Goal: Information Seeking & Learning: Learn about a topic

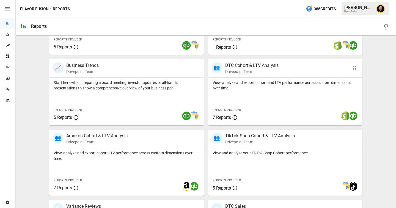
scroll to position [160, 0]
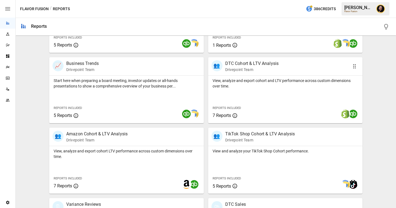
click at [266, 83] on p "View, analyze and export cohort and LTV performance across custom dimensions ov…" at bounding box center [286, 83] width 146 height 11
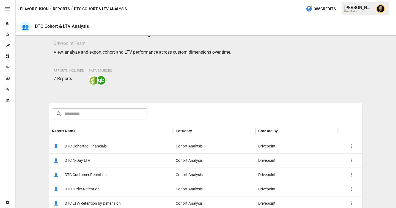
scroll to position [72, 0]
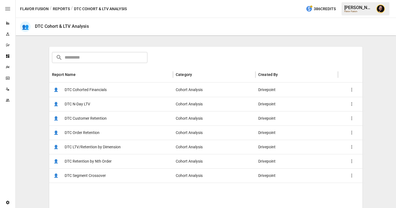
click at [146, 91] on div "👤 DTC Cohorted Financials" at bounding box center [111, 90] width 124 height 14
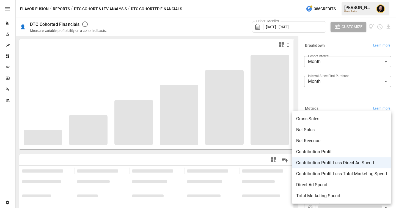
click at [329, 0] on body "**********" at bounding box center [198, 0] width 396 height 0
click at [321, 142] on span "Net Revenue" at bounding box center [342, 141] width 91 height 7
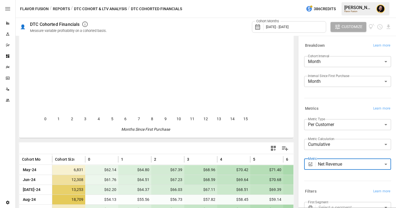
scroll to position [60, 0]
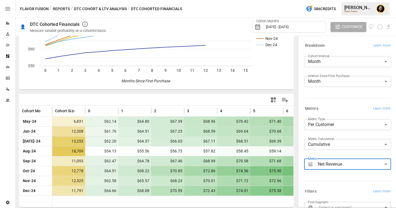
click at [344, 0] on body "Reports Experiments Dazzler Studio Dashboards Plans SmartModel ™ Data Sources T…" at bounding box center [198, 0] width 396 height 0
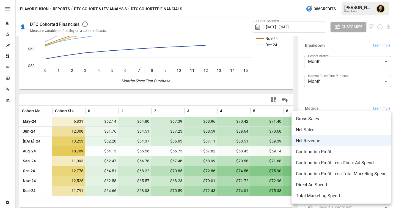
click at [320, 152] on span "Contribution Profit" at bounding box center [341, 152] width 91 height 7
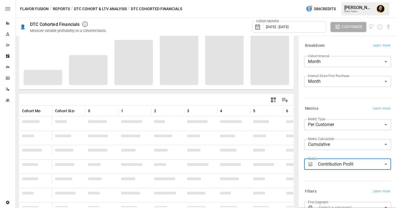
scroll to position [60, 0]
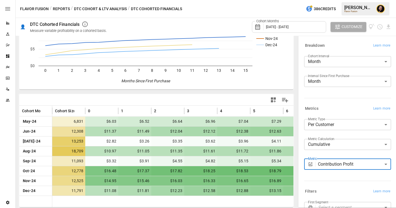
click at [328, 0] on body "Reports Experiments Dazzler Studio Dashboards Plans SmartModel ™ Data Sources T…" at bounding box center [198, 0] width 396 height 0
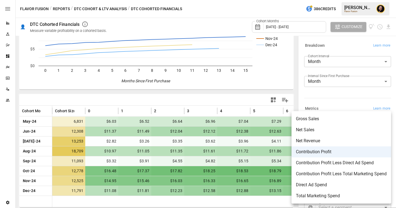
click at [326, 165] on span "Contribution Profit Less Direct Ad Spend" at bounding box center [341, 163] width 91 height 7
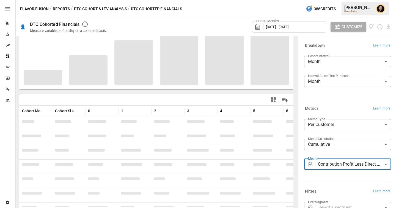
scroll to position [60, 0]
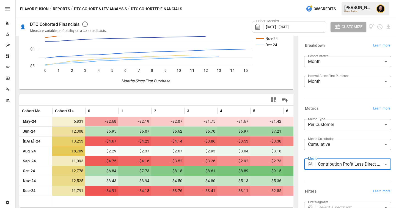
click at [359, 0] on body "Reports Experiments Dazzler Studio Dashboards Plans SmartModel ™ Data Sources T…" at bounding box center [198, 0] width 396 height 0
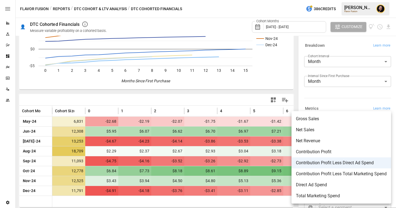
click at [342, 186] on span "Direct Ad Spend" at bounding box center [341, 185] width 91 height 7
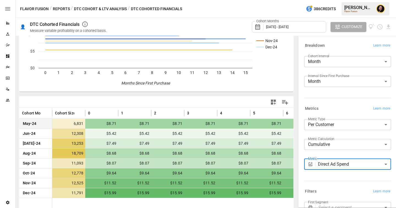
scroll to position [59, 0]
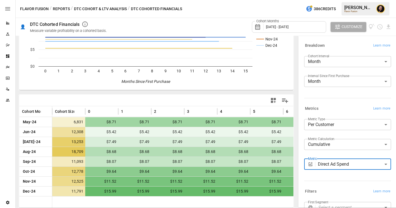
click at [344, 0] on body "Reports Experiments Dazzler Studio Dashboards Plans SmartModel ™ Data Sources T…" at bounding box center [198, 0] width 396 height 0
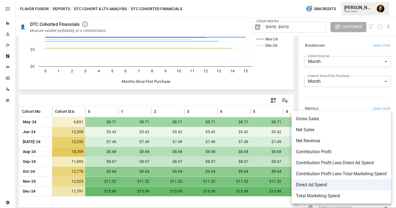
click at [332, 164] on span "Contribution Profit Less Direct Ad Spend" at bounding box center [341, 163] width 91 height 7
type input "**********"
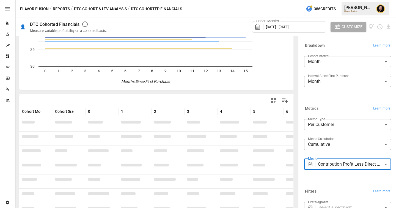
scroll to position [59, 0]
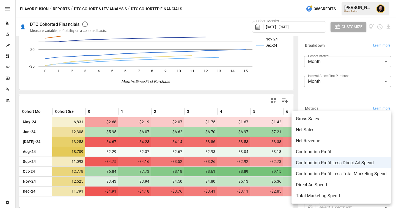
click at [342, 0] on body "Reports Experiments Dazzler Studio Dashboards Plans SmartModel ™ Data Sources T…" at bounding box center [198, 0] width 396 height 0
click at [110, 10] on div at bounding box center [198, 104] width 396 height 208
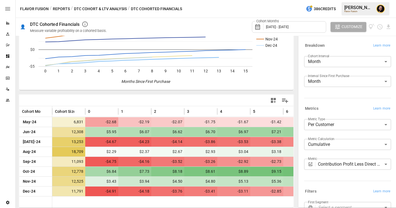
click at [107, 9] on button "DTC Cohort & LTV Analysis" at bounding box center [100, 9] width 53 height 7
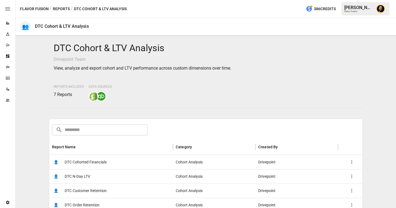
scroll to position [62, 0]
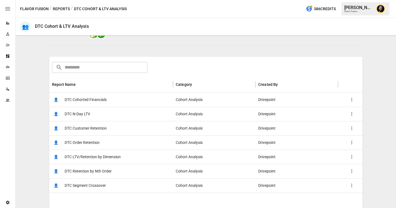
click at [97, 154] on span "DTC LTV/Retention by Dimension" at bounding box center [93, 157] width 56 height 14
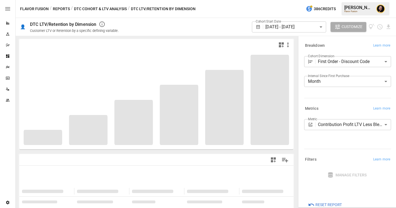
click at [340, 0] on body "**********" at bounding box center [198, 0] width 396 height 0
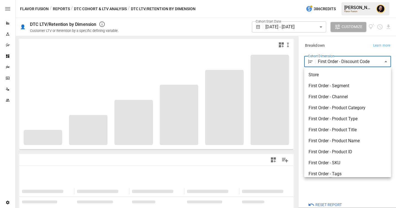
click at [345, 43] on div at bounding box center [198, 104] width 396 height 208
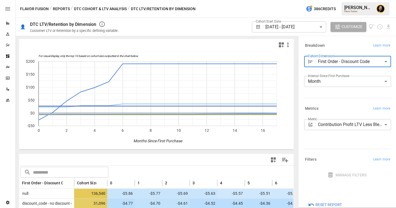
click at [346, 0] on body "Reports Experiments Dazzler Studio Dashboards Plans SmartModel ™ Data Sources T…" at bounding box center [198, 0] width 396 height 0
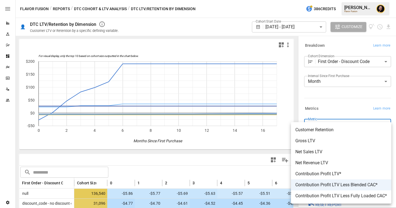
click at [251, 152] on div at bounding box center [198, 104] width 396 height 208
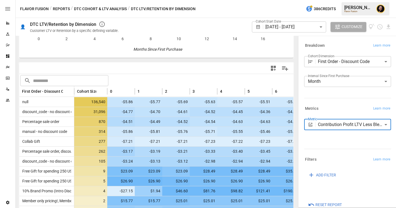
scroll to position [121, 0]
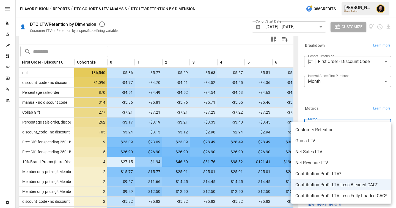
click at [331, 0] on body "Reports Experiments Dazzler Studio Dashboards Plans SmartModel ™ Data Sources T…" at bounding box center [198, 0] width 396 height 0
click at [165, 51] on div at bounding box center [198, 104] width 396 height 208
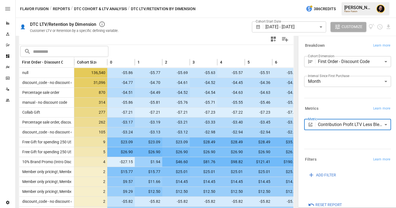
click at [55, 6] on button "Reports" at bounding box center [61, 9] width 17 height 7
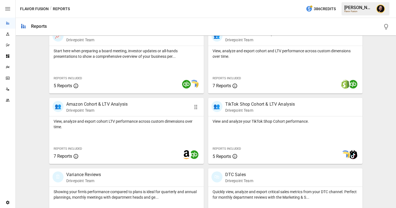
scroll to position [184, 0]
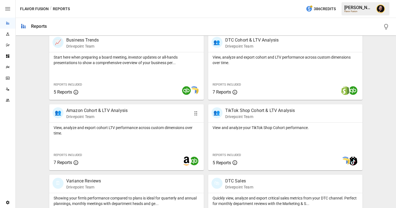
click at [158, 129] on p "View, analyze and export cohort LTV performance across custom dimensions over t…" at bounding box center [127, 130] width 146 height 11
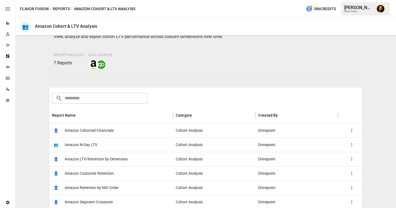
scroll to position [34, 0]
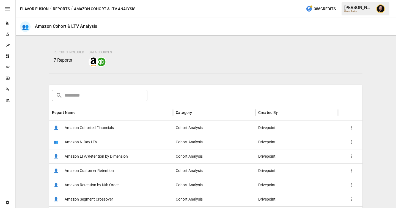
click at [138, 124] on div "👤 Amazon Cohorted Financials" at bounding box center [111, 128] width 124 height 14
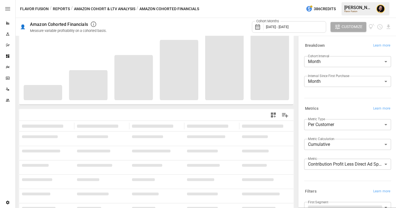
scroll to position [53, 0]
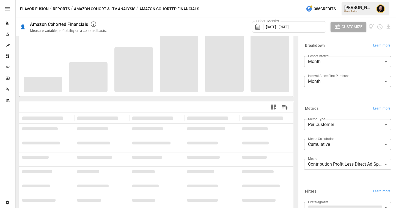
click at [349, 0] on body "**********" at bounding box center [198, 0] width 396 height 0
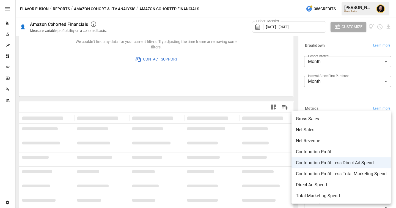
scroll to position [0, 0]
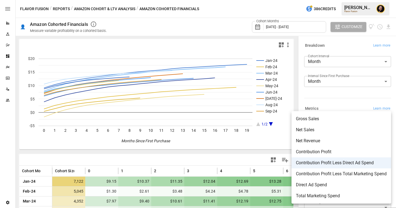
click at [214, 140] on div at bounding box center [198, 104] width 396 height 208
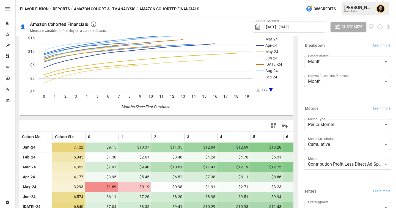
scroll to position [101, 0]
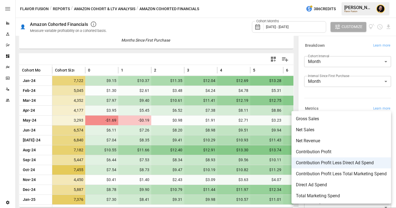
click at [337, 0] on body "Reports Experiments Dazzler Studio Dashboards Plans SmartModel ™ Data Sources T…" at bounding box center [198, 0] width 396 height 0
click at [191, 57] on div at bounding box center [198, 104] width 396 height 208
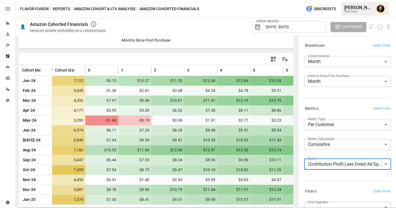
click at [331, 0] on body "Reports Experiments Dazzler Studio Dashboards Plans SmartModel ™ Data Sources T…" at bounding box center [198, 0] width 396 height 0
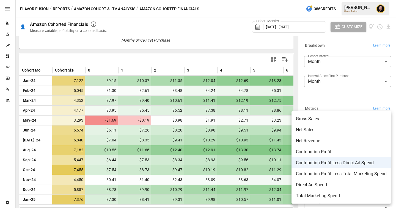
click at [7, 69] on div at bounding box center [198, 104] width 396 height 208
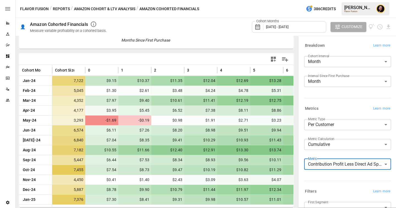
click at [7, 67] on icon "Plans" at bounding box center [8, 67] width 4 height 4
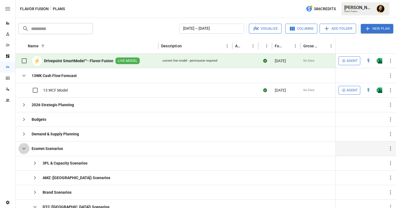
click at [24, 147] on icon "button" at bounding box center [24, 148] width 7 height 7
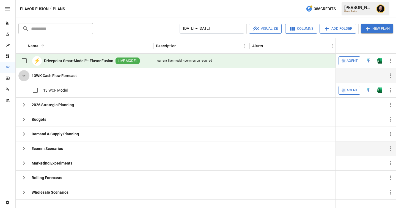
click at [23, 77] on icon "button" at bounding box center [24, 75] width 7 height 7
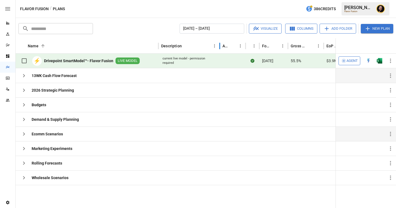
drag, startPoint x: 233, startPoint y: 48, endPoint x: 220, endPoint y: 48, distance: 12.7
click at [220, 48] on div at bounding box center [220, 45] width 3 height 15
click at [25, 76] on icon "button" at bounding box center [24, 75] width 7 height 7
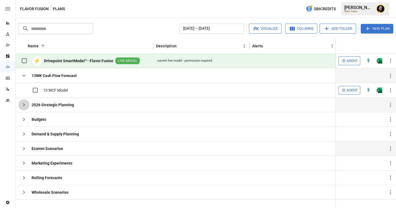
click at [23, 104] on icon "button" at bounding box center [24, 105] width 7 height 7
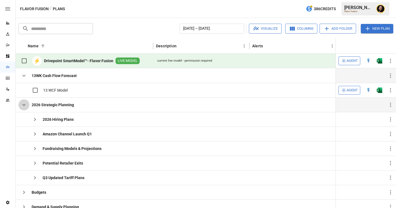
click at [24, 105] on icon "button" at bounding box center [24, 105] width 7 height 7
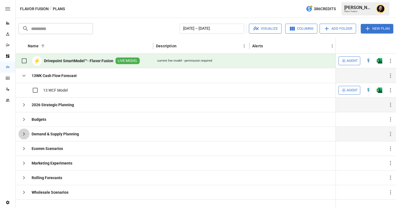
click at [25, 136] on icon "button" at bounding box center [24, 134] width 7 height 7
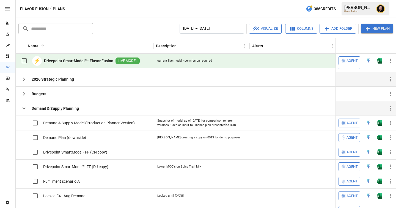
scroll to position [29, 0]
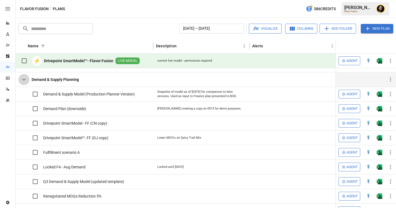
click at [23, 80] on icon "button" at bounding box center [24, 79] width 7 height 7
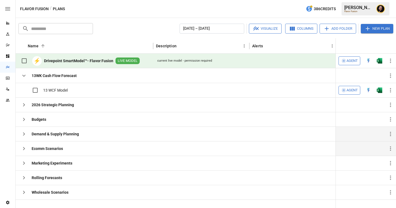
click at [26, 148] on icon "button" at bounding box center [24, 148] width 7 height 7
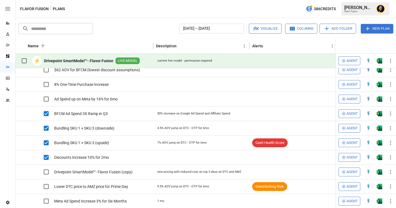
click at [267, 28] on button "Visualize" at bounding box center [265, 29] width 33 height 10
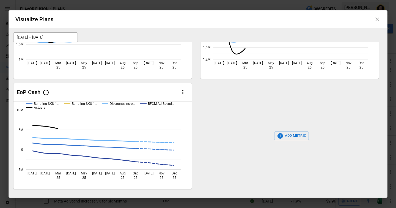
click at [379, 19] on icon at bounding box center [377, 19] width 7 height 7
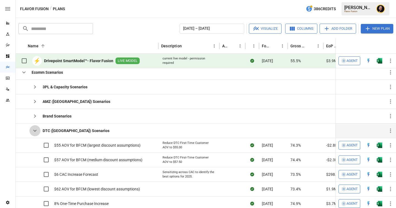
click at [36, 129] on icon "button" at bounding box center [35, 130] width 7 height 7
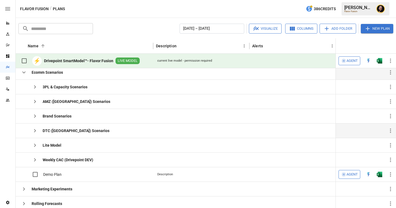
click at [25, 74] on icon "button" at bounding box center [24, 72] width 7 height 7
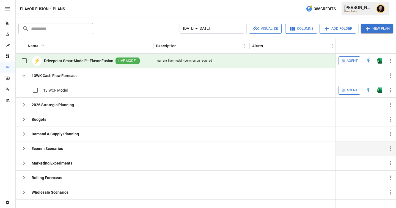
click at [26, 148] on icon "button" at bounding box center [24, 148] width 7 height 7
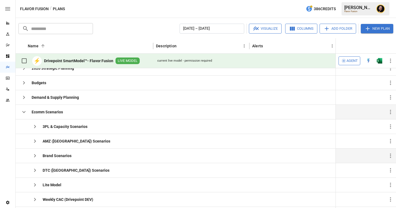
click at [37, 155] on icon "button" at bounding box center [35, 156] width 7 height 7
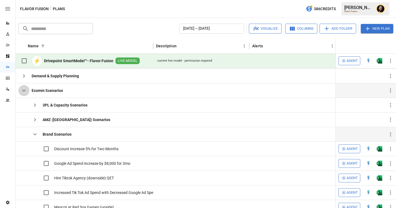
click at [23, 91] on icon "button" at bounding box center [23, 91] width 3 height 2
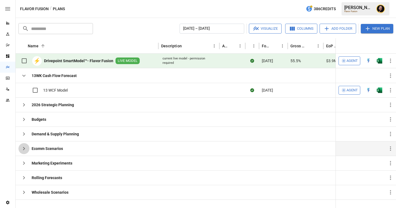
click at [26, 147] on icon "button" at bounding box center [24, 148] width 7 height 7
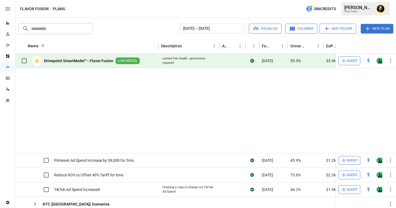
scroll to position [173, 0]
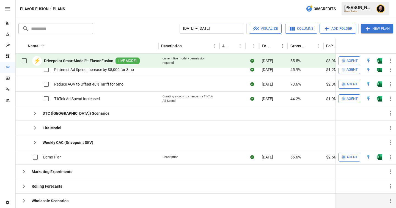
click at [25, 200] on icon "button" at bounding box center [24, 201] width 7 height 7
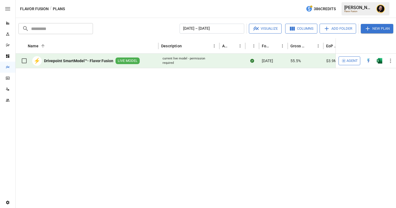
scroll to position [225, 0]
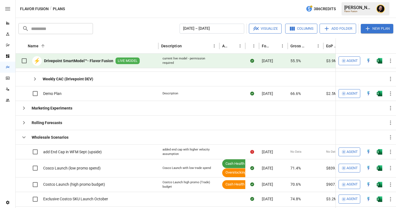
click at [24, 138] on icon "button" at bounding box center [23, 138] width 3 height 2
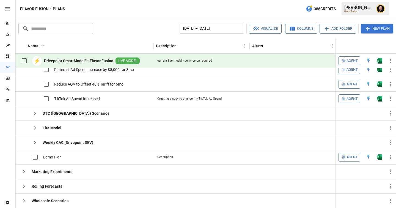
scroll to position [173, 0]
click at [25, 198] on icon "button" at bounding box center [24, 201] width 7 height 7
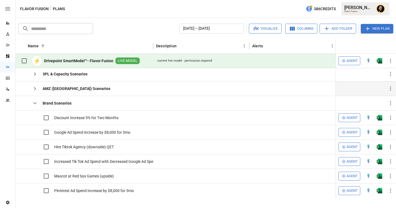
scroll to position [22, 0]
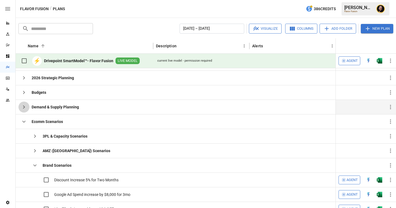
click at [25, 107] on icon "button" at bounding box center [24, 107] width 7 height 7
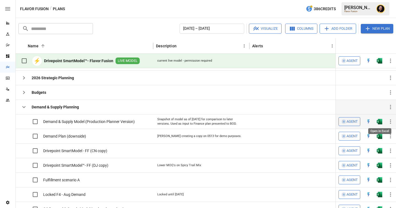
click at [379, 120] on img "Open in Excel" at bounding box center [380, 122] width 6 height 6
